Goal: Information Seeking & Learning: Learn about a topic

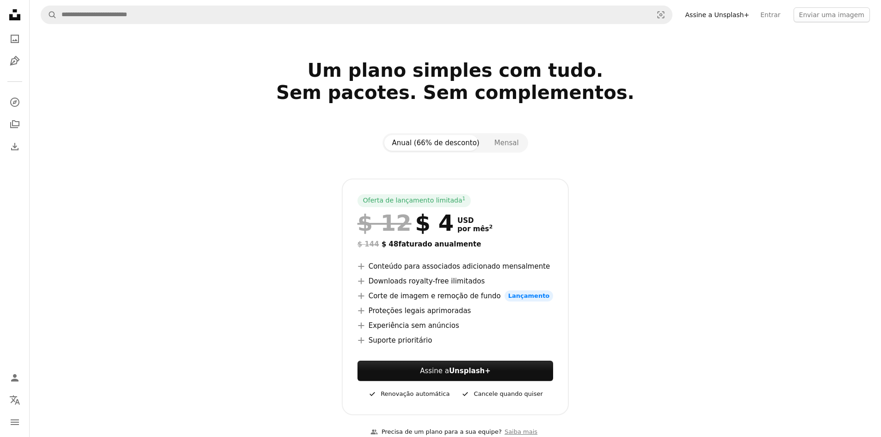
click at [17, 15] on icon at bounding box center [14, 14] width 11 height 11
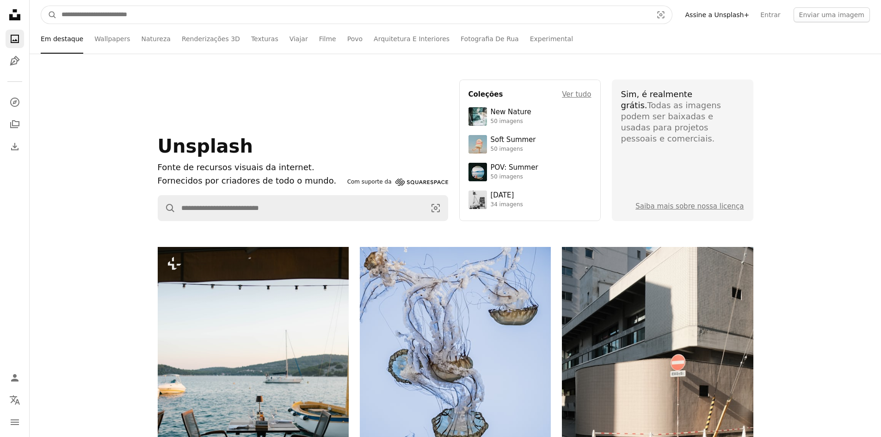
click at [185, 16] on input "Pesquise conteúdo visual em todo o site" at bounding box center [353, 15] width 593 height 18
type input "**********"
click at [41, 6] on button "A magnifying glass" at bounding box center [49, 15] width 16 height 18
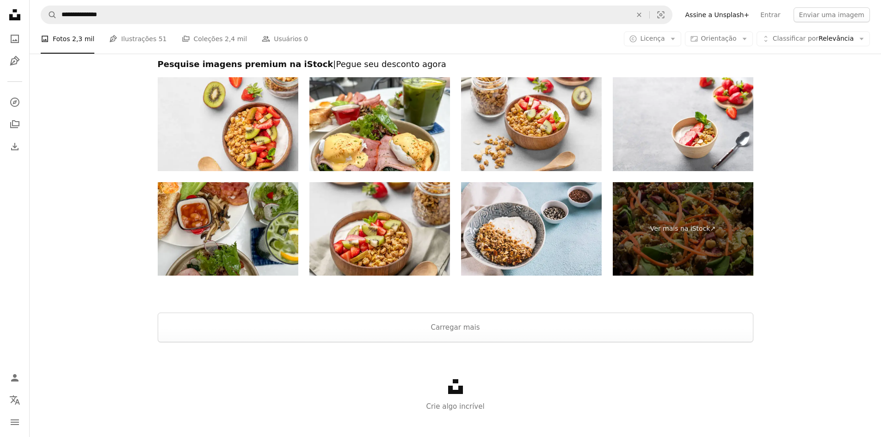
scroll to position [1478, 0]
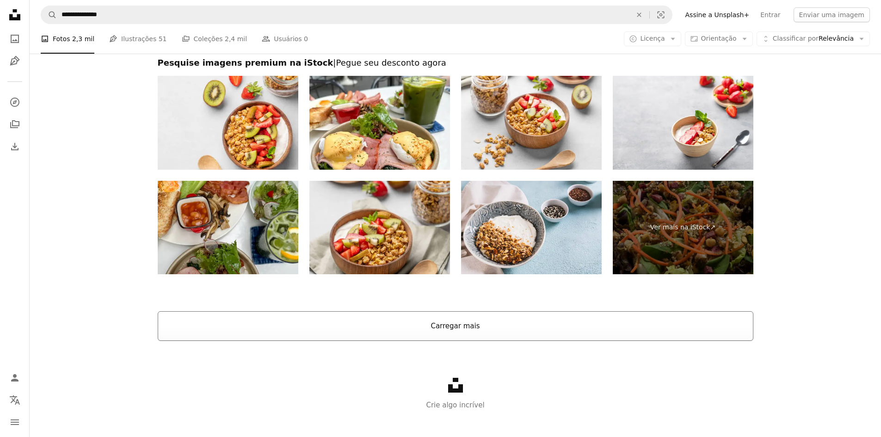
click at [470, 331] on button "Carregar mais" at bounding box center [455, 326] width 595 height 30
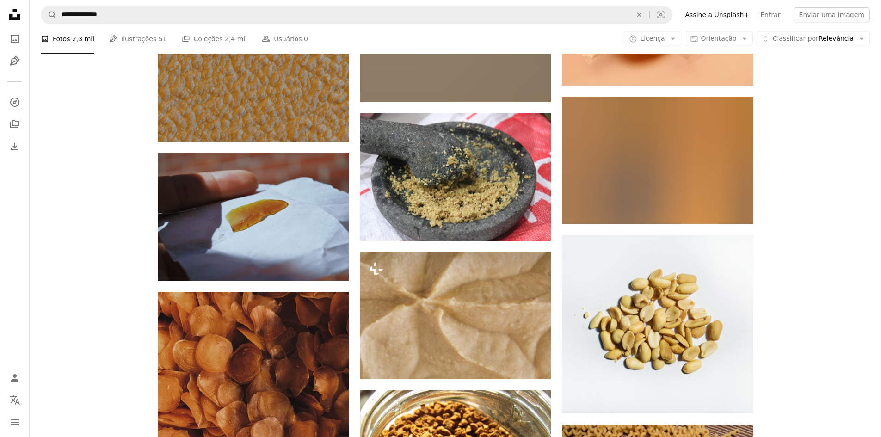
scroll to position [5774, 0]
